Goal: Information Seeking & Learning: Learn about a topic

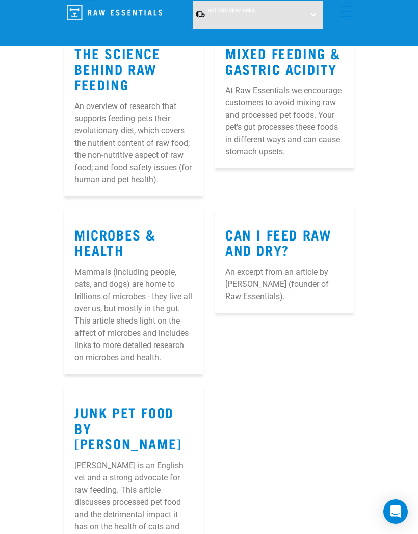
scroll to position [500, 0]
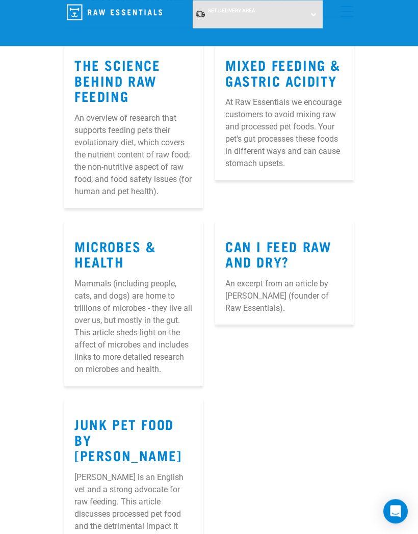
click at [310, 286] on p "An excerpt from an article by [PERSON_NAME] (founder of Raw Essentials)." at bounding box center [284, 296] width 118 height 37
click at [293, 249] on link "Can I Feed Raw and Dry?" at bounding box center [278, 253] width 106 height 23
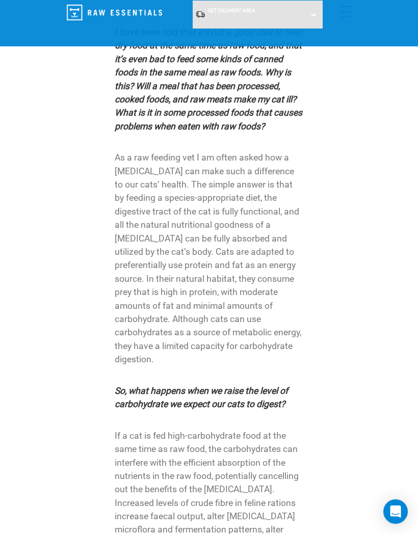
scroll to position [162, 0]
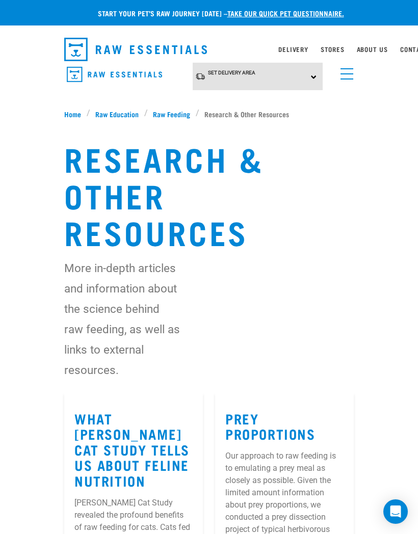
click at [116, 114] on span "Raw Education" at bounding box center [116, 113] width 43 height 11
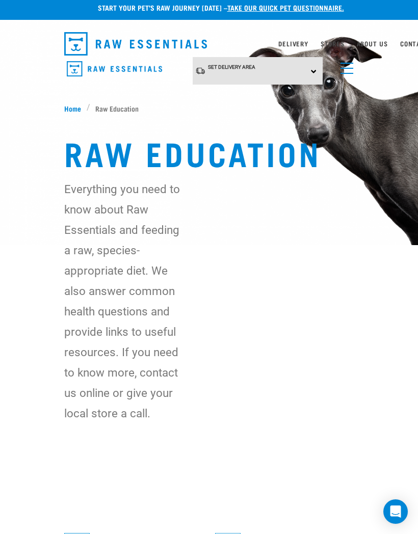
scroll to position [5, 0]
